Goal: Book appointment/travel/reservation

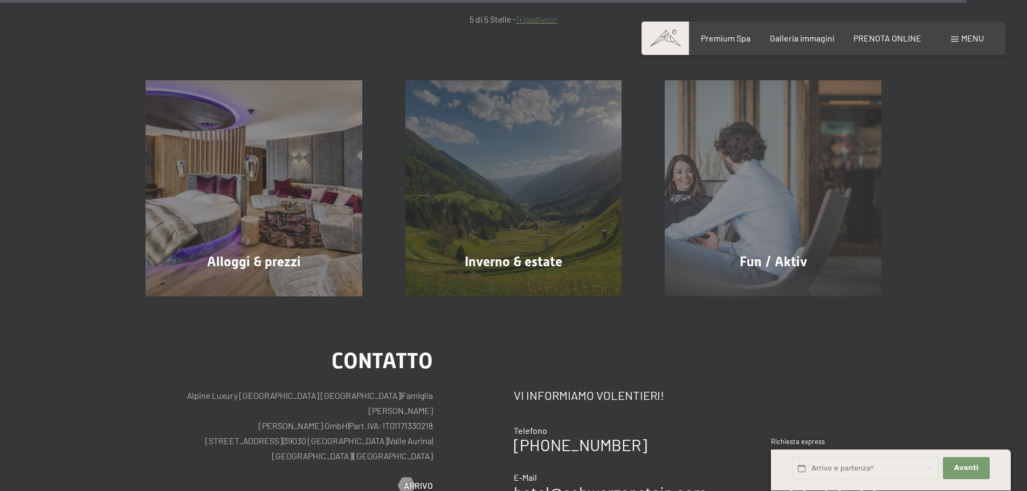
scroll to position [5160, 0]
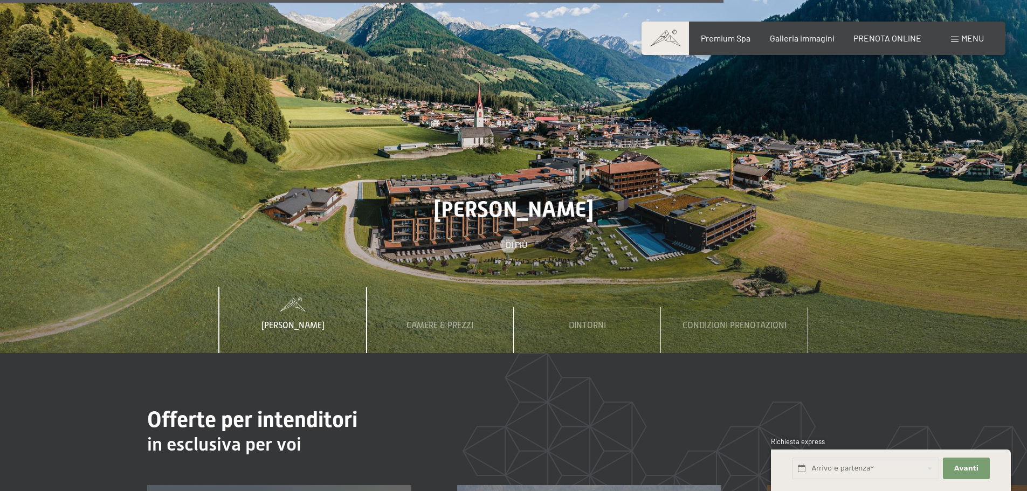
scroll to position [4044, 0]
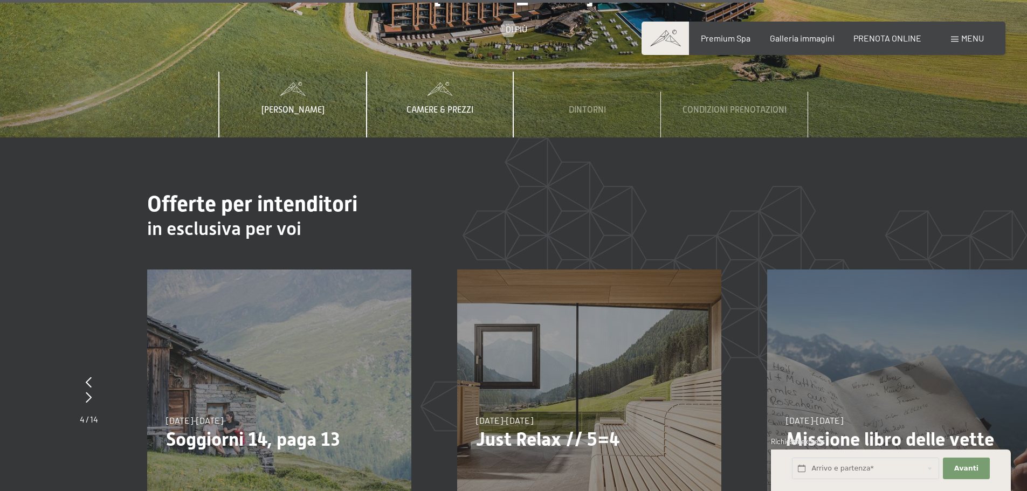
click at [441, 105] on span "Camere & Prezzi" at bounding box center [440, 110] width 67 height 10
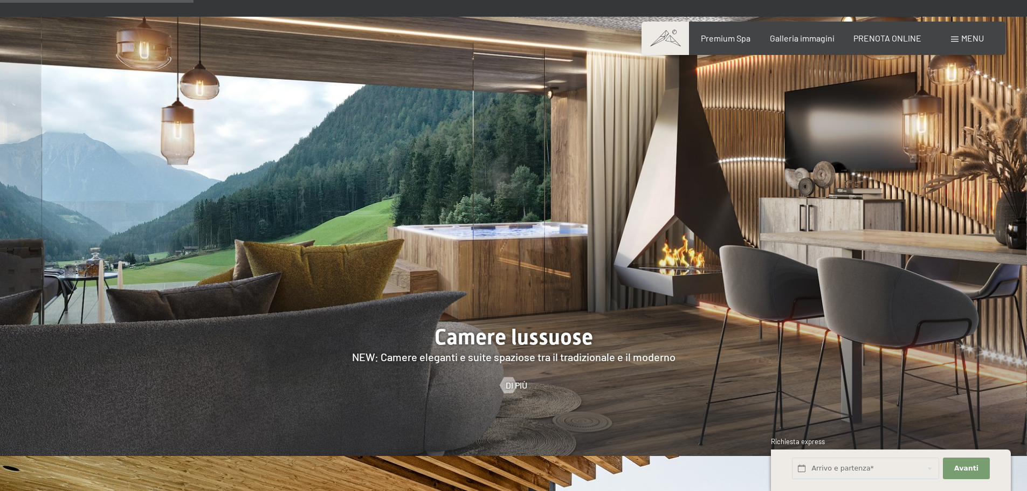
scroll to position [1402, 0]
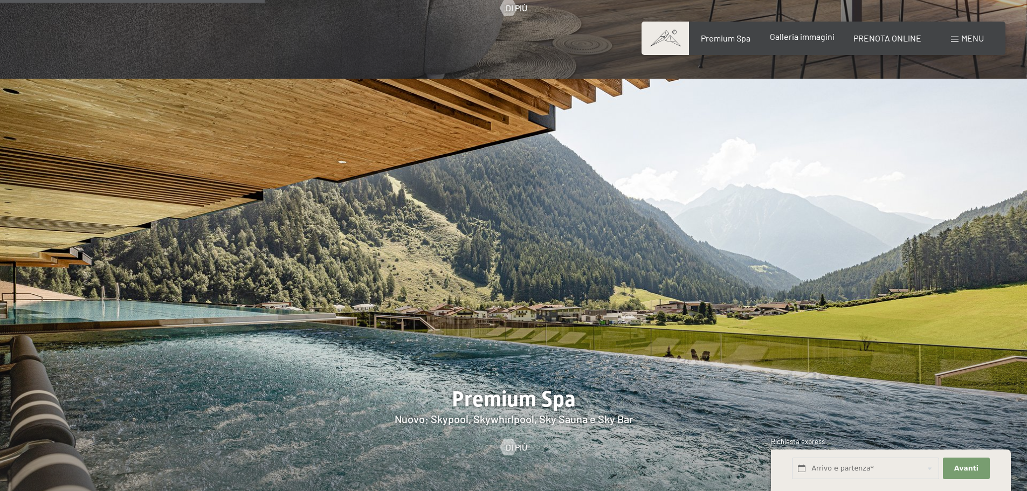
click at [806, 43] on div "Premium Spa Galleria immagini PRENOTA ONLINE" at bounding box center [801, 38] width 277 height 12
click at [797, 37] on span "Galleria immagini" at bounding box center [802, 36] width 65 height 10
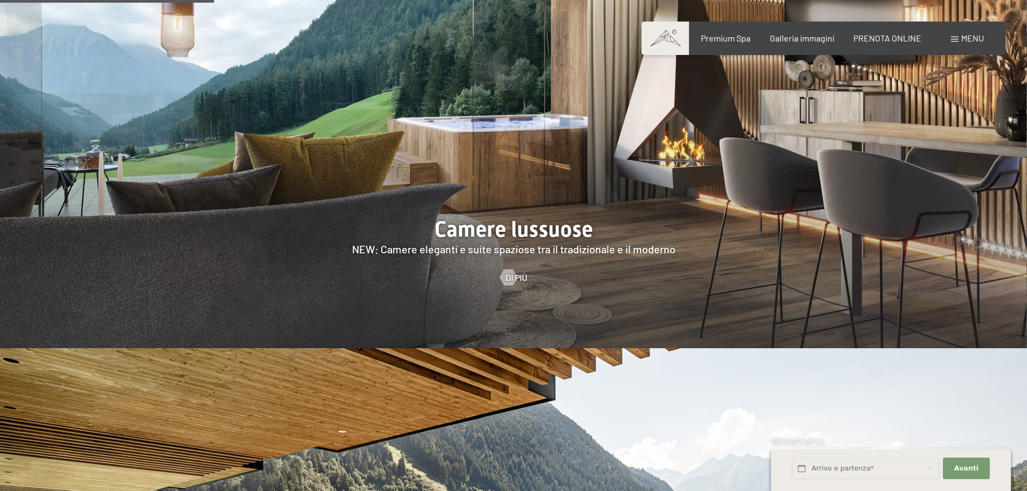
scroll to position [971, 0]
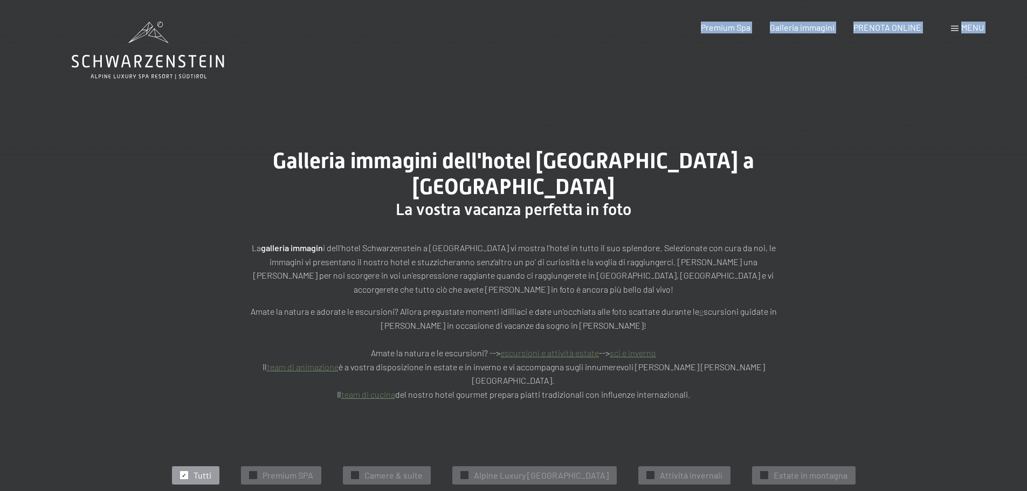
drag, startPoint x: 253, startPoint y: 57, endPoint x: 93, endPoint y: 71, distance: 160.7
